Goal: Register for event/course

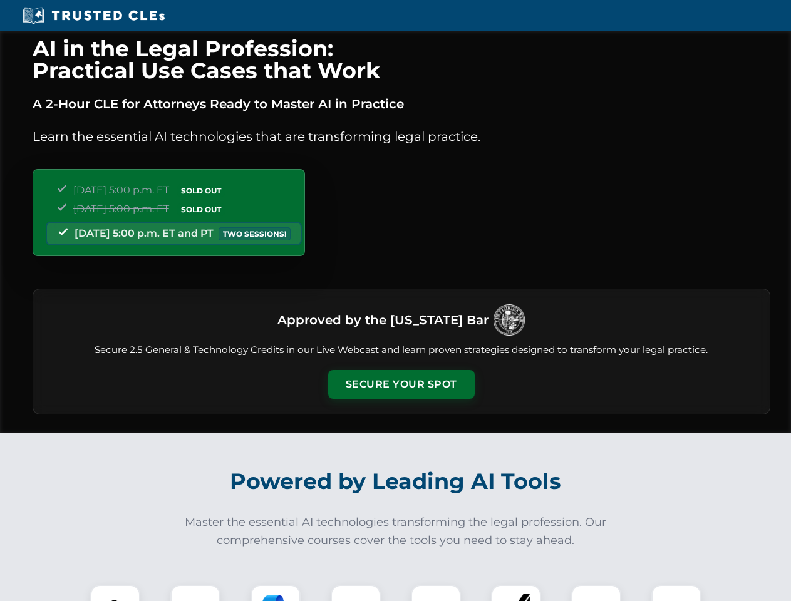
click at [401, 385] on button "Secure Your Spot" at bounding box center [401, 384] width 147 height 29
click at [115, 593] on img at bounding box center [115, 610] width 36 height 36
